Goal: Task Accomplishment & Management: Complete application form

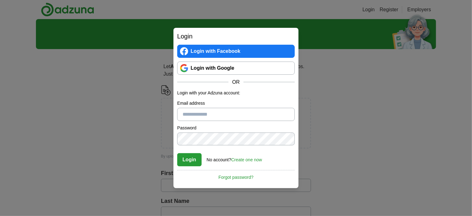
type input "**********"
click at [195, 161] on button "Login" at bounding box center [189, 159] width 24 height 13
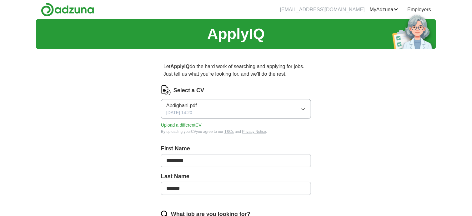
click at [75, 12] on img at bounding box center [67, 9] width 53 height 14
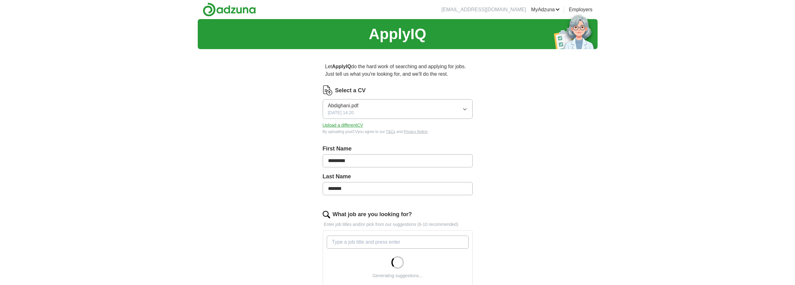
click at [358, 107] on span "Abdighani.pdf" at bounding box center [343, 105] width 31 height 7
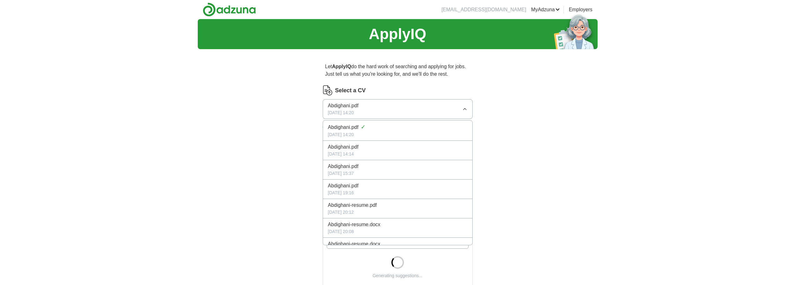
click at [373, 129] on div "Abdighani.pdf ✓" at bounding box center [397, 127] width 139 height 8
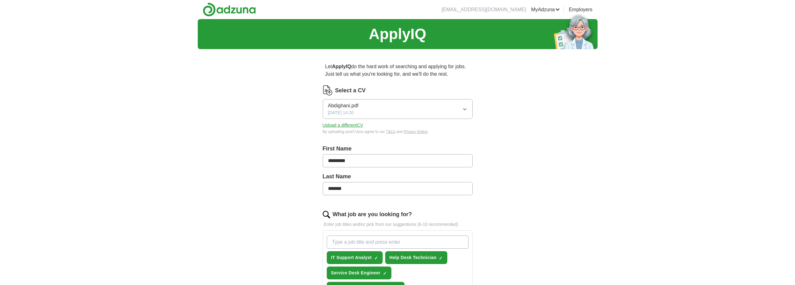
click at [327, 89] on img at bounding box center [328, 90] width 10 height 10
click at [376, 108] on button "Abdighani.pdf [DATE] 14:20" at bounding box center [398, 109] width 150 height 20
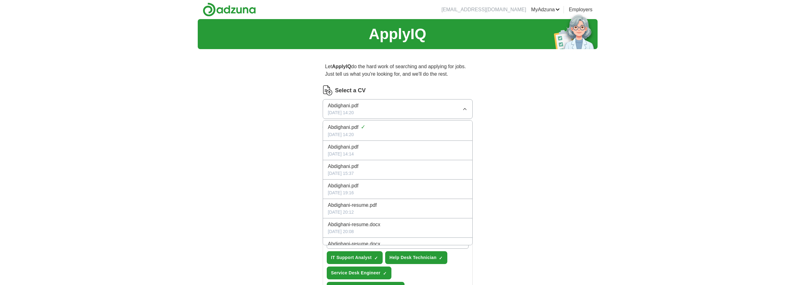
click at [385, 130] on div "Abdighani.pdf ✓" at bounding box center [397, 127] width 139 height 8
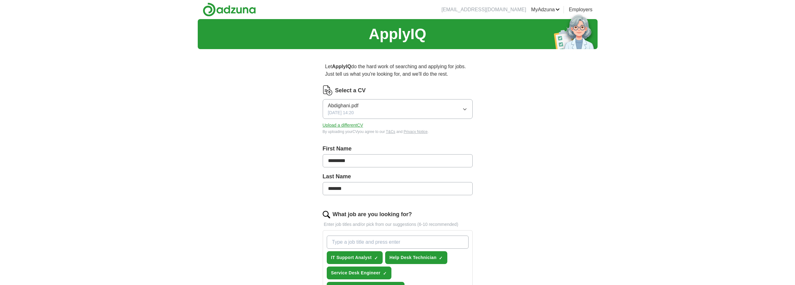
click at [355, 125] on button "Upload a different CV" at bounding box center [343, 125] width 41 height 7
click at [464, 110] on icon "button" at bounding box center [464, 109] width 5 height 5
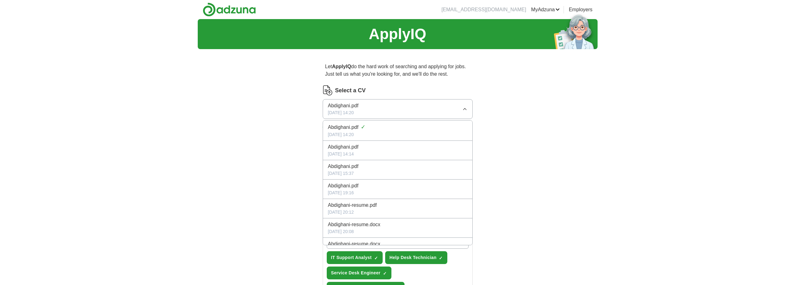
click at [367, 128] on div "Abdighani.pdf ✓" at bounding box center [397, 127] width 139 height 8
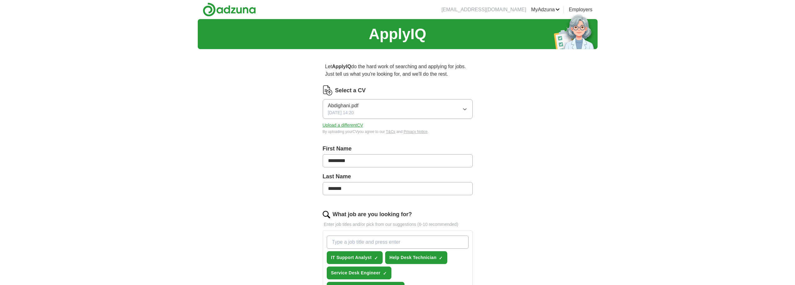
click at [342, 87] on label "Select a CV" at bounding box center [350, 90] width 31 height 8
click at [325, 90] on img at bounding box center [328, 90] width 10 height 10
click at [342, 62] on p "Let ApplyIQ do the hard work of searching and applying for jobs. Just tell us w…" at bounding box center [398, 70] width 150 height 20
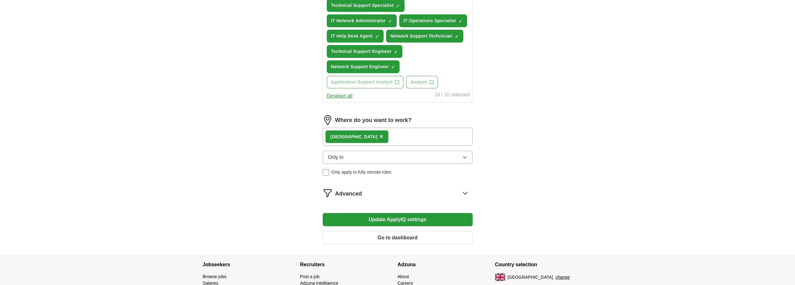
scroll to position [323, 0]
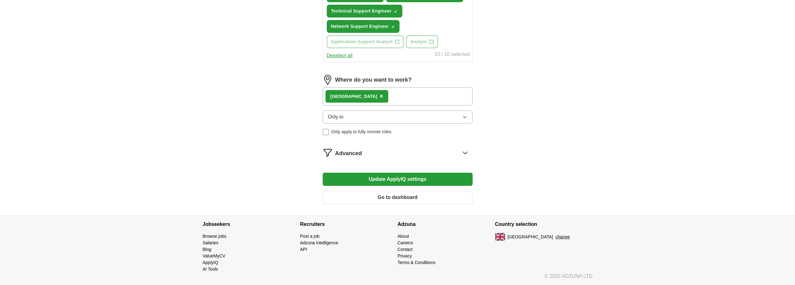
click at [435, 200] on button "Go to dashboard" at bounding box center [398, 197] width 150 height 13
